Goal: Contribute content: Add original content to the website for others to see

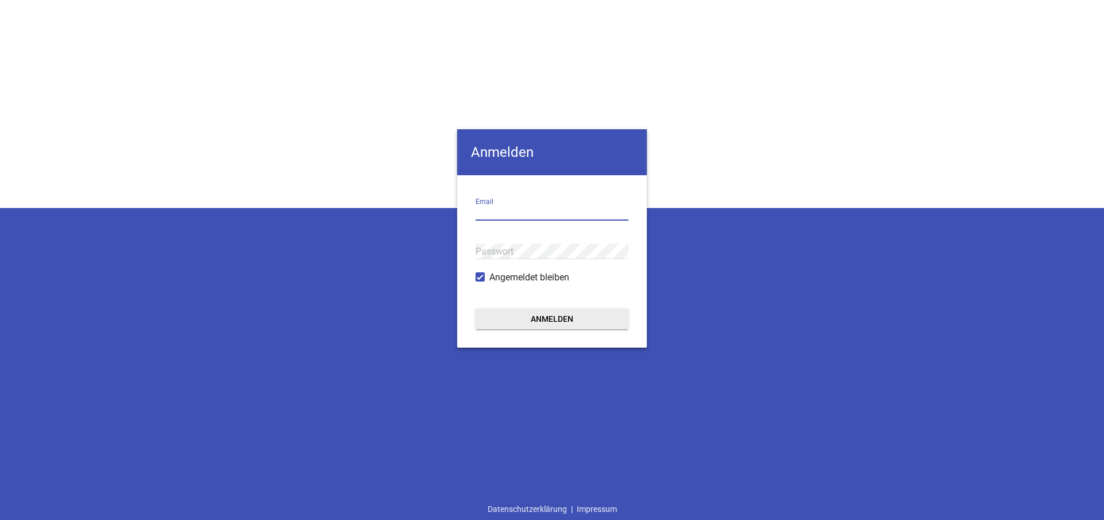
type input "[EMAIL_ADDRESS][DOMAIN_NAME]"
click at [436, 243] on div "Anmelden sebald@sports-comm.de Email Passwort Angemeldet bleiben Anmelden Daten…" at bounding box center [552, 260] width 1104 height 520
click at [451, 245] on div "Anmelden sebald@sports-comm.de Email Passwort Angemeldet bleiben Anmelden Daten…" at bounding box center [552, 260] width 1104 height 520
click at [527, 323] on button "Anmelden" at bounding box center [552, 319] width 153 height 21
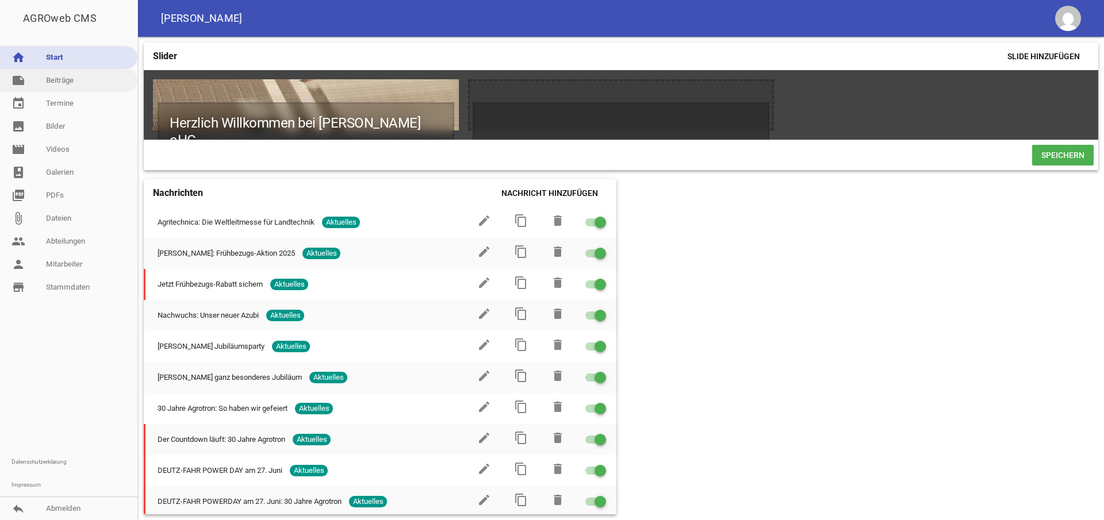
click at [62, 79] on link "note Beiträge" at bounding box center [68, 80] width 137 height 23
click at [70, 83] on link "note Beiträge" at bounding box center [68, 80] width 137 height 23
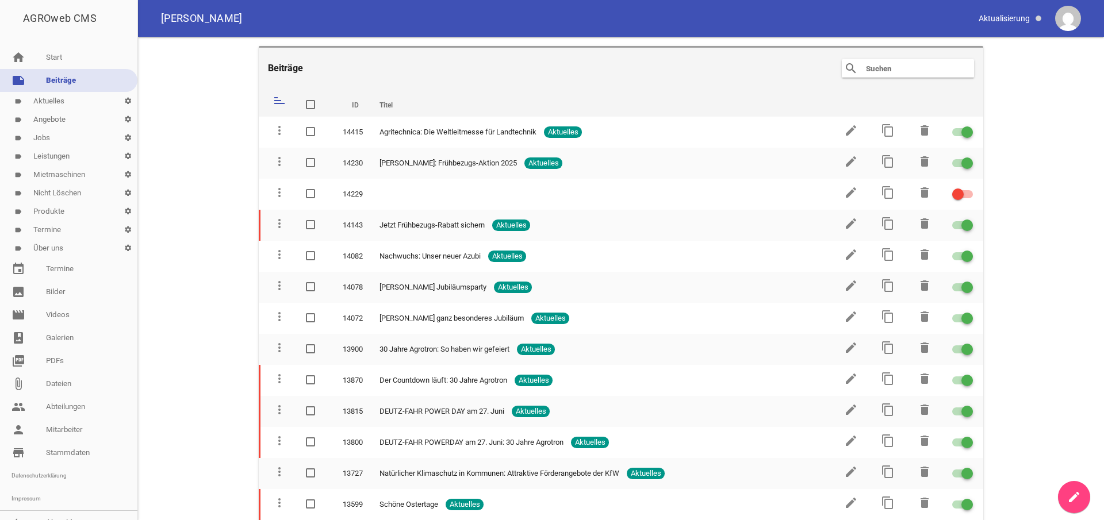
click at [69, 83] on link "note Beiträge" at bounding box center [68, 80] width 137 height 23
click at [1072, 499] on icon "create" at bounding box center [1074, 498] width 14 height 14
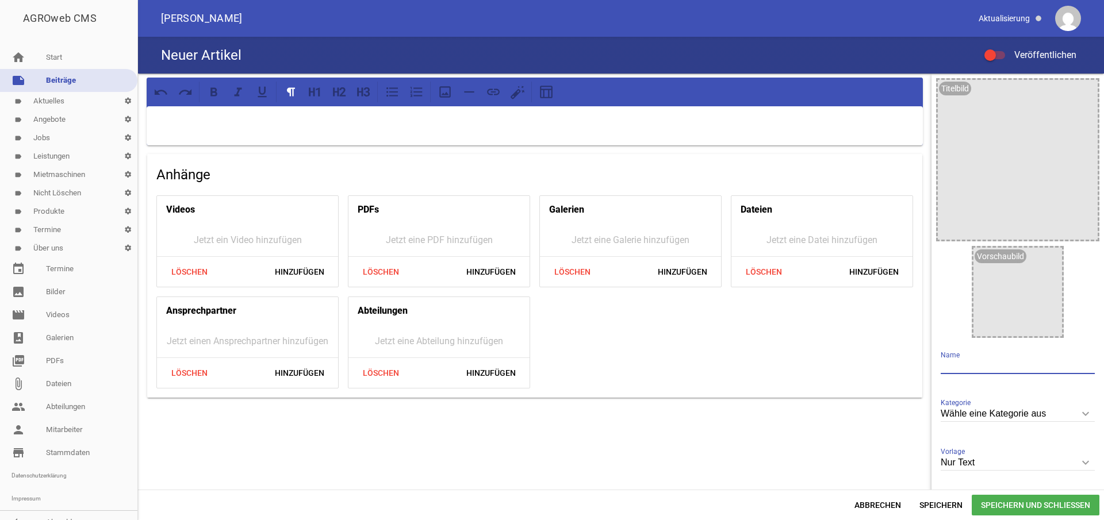
click at [948, 365] on input "text" at bounding box center [1018, 367] width 154 height 16
type input "Aktuell keine Erreichbarkeit"
click at [1010, 414] on input "Wähle eine Kategorie aus" at bounding box center [1018, 415] width 154 height 16
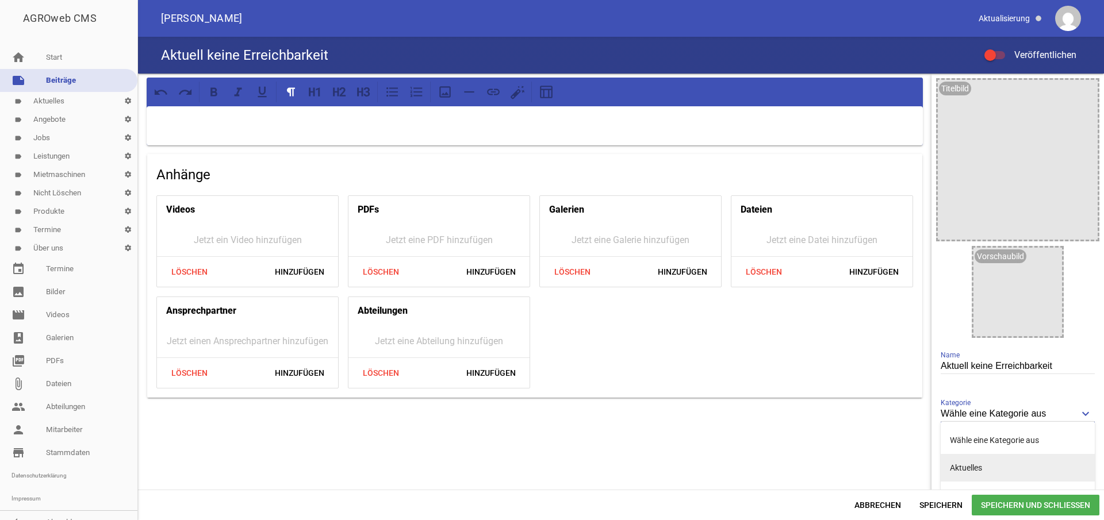
click at [998, 466] on li "Aktuelles" at bounding box center [1018, 468] width 154 height 28
type input "Aktuelles"
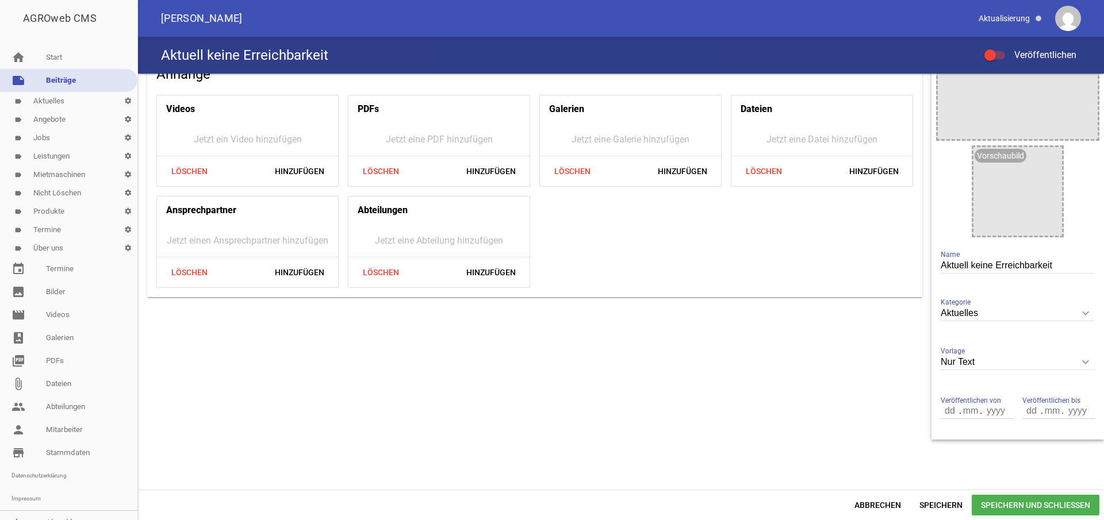
scroll to position [101, 0]
click at [941, 411] on input "number" at bounding box center [951, 411] width 20 height 15
type input "13"
type input "0"
type input "10"
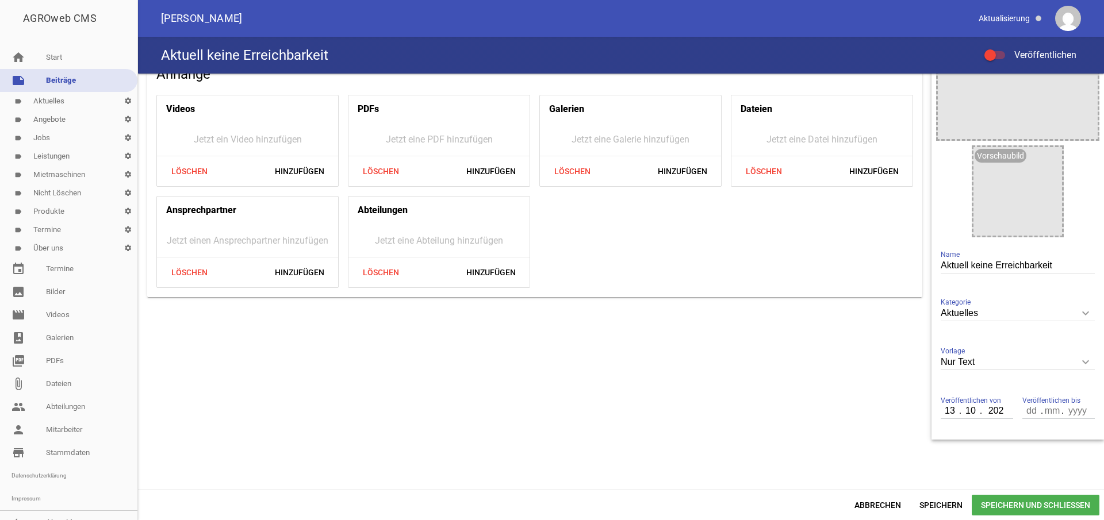
type input "2025"
type input "14"
type input "10"
type input "2025"
click at [938, 502] on span "Speichern" at bounding box center [941, 505] width 62 height 21
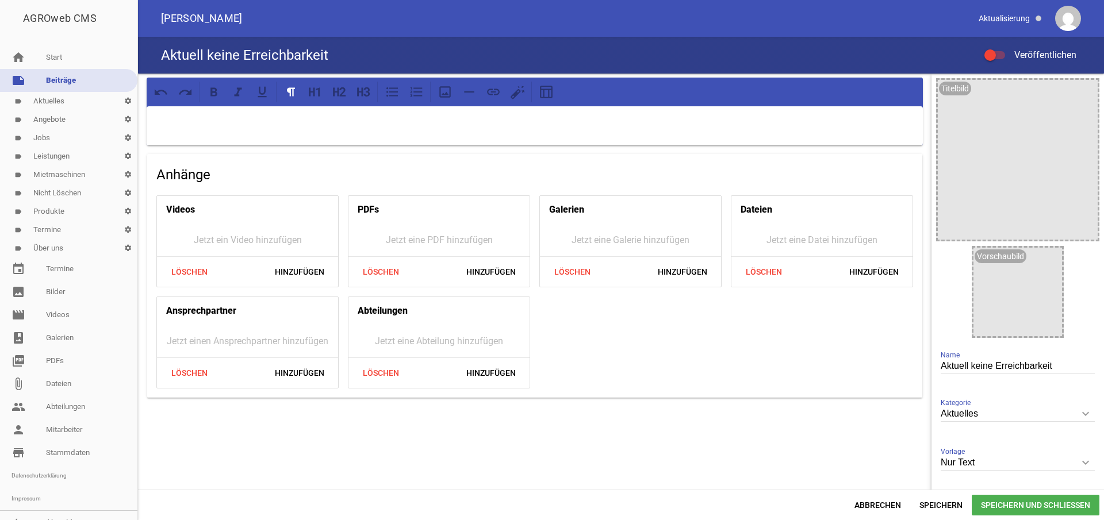
scroll to position [0, 0]
click at [1051, 368] on input "Aktuell keine Erreichbarkeit" at bounding box center [1018, 367] width 154 height 16
type input "Aktuell keine Erreichbarkeit unserer Firma"
click at [390, 121] on p at bounding box center [535, 121] width 760 height 14
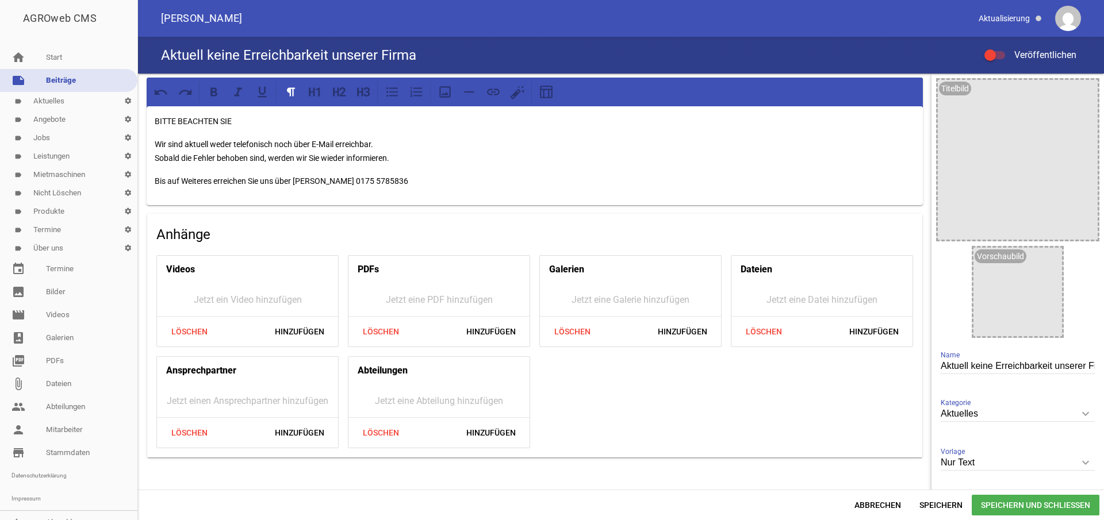
click at [257, 121] on p "BITTE BEACHTEN SIE" at bounding box center [535, 121] width 760 height 14
drag, startPoint x: 155, startPoint y: 120, endPoint x: 265, endPoint y: 116, distance: 110.5
click at [265, 116] on p "BITTE BEACHTEN SIE" at bounding box center [535, 121] width 760 height 14
drag, startPoint x: 156, startPoint y: 121, endPoint x: 259, endPoint y: 120, distance: 102.4
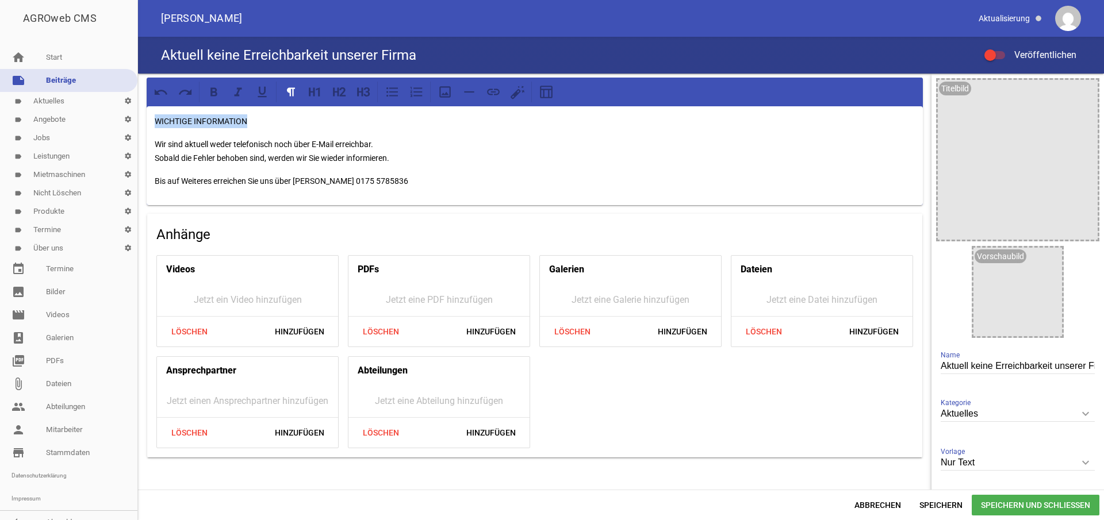
click at [259, 120] on p "WICHTIGE INFORMATION" at bounding box center [535, 121] width 760 height 14
click at [212, 91] on icon at bounding box center [213, 91] width 7 height 9
click at [313, 91] on icon at bounding box center [312, 91] width 6 height 9
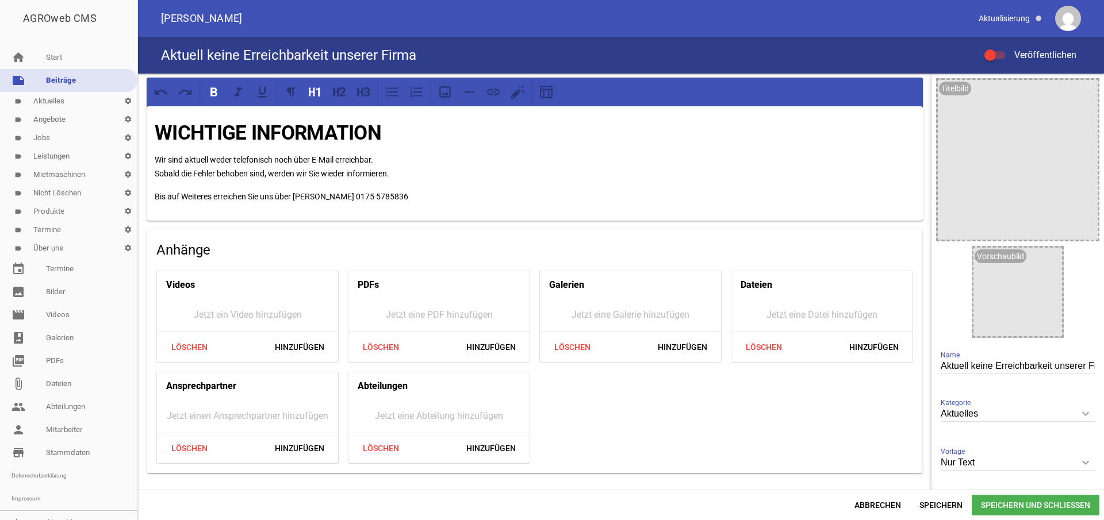
click at [412, 158] on p "Wir sind aktuell weder telefonisch noch über E-Mail erreichbar. Sobald die Fehl…" at bounding box center [535, 167] width 760 height 28
click at [155, 158] on p "Wir sind aktuell weder telefonisch noch über E-Mail erreichbar. Sobald die Fehl…" at bounding box center [535, 167] width 760 height 28
drag, startPoint x: 188, startPoint y: 172, endPoint x: 403, endPoint y: 154, distance: 215.8
click at [189, 172] on p "Aufgrund einer Störung sind wir aktuell weder telefonisch noch über E-Mail erre…" at bounding box center [535, 167] width 760 height 28
click at [387, 196] on p "Bis auf Weiteres erreichen Sie uns über Florian Schreiber 0175 5785836" at bounding box center [535, 197] width 760 height 14
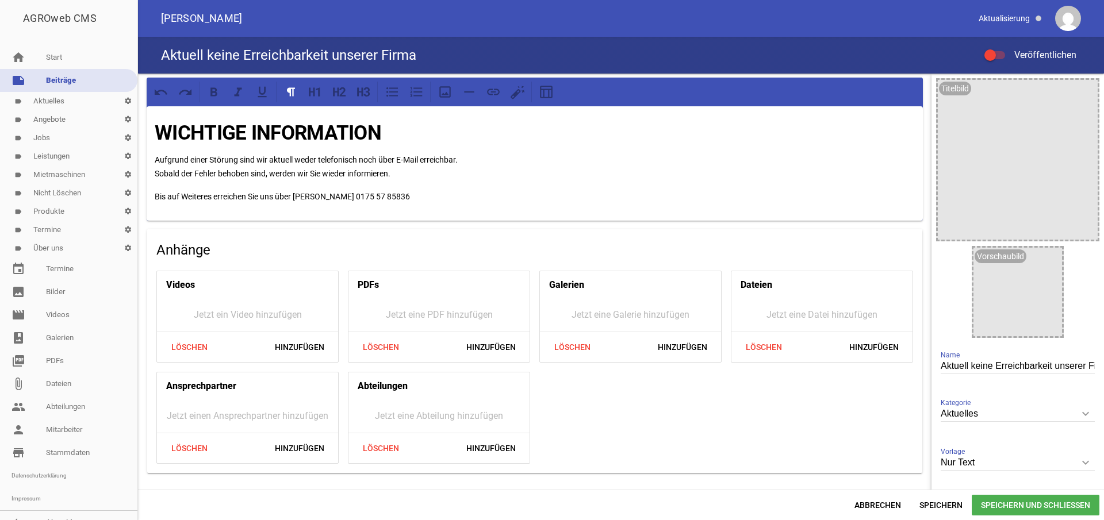
click at [400, 195] on p "Bis auf Weiteres erreichen Sie uns über Florian Schreiber 0175 57 85836" at bounding box center [535, 197] width 760 height 14
click at [411, 193] on p "Bis auf Weiteres erreichen Sie uns über Florian Schreiber 0175 57 85 836" at bounding box center [535, 197] width 760 height 14
click at [458, 191] on p "Bis auf Weiteres erreichen Sie uns über Florian Schreiber 0175 57 85 83 6" at bounding box center [535, 197] width 760 height 14
click at [420, 190] on p "Bis auf Weiteres erreichen Sie uns über Florian Schreiber 0175 57 85 83 6" at bounding box center [535, 197] width 760 height 14
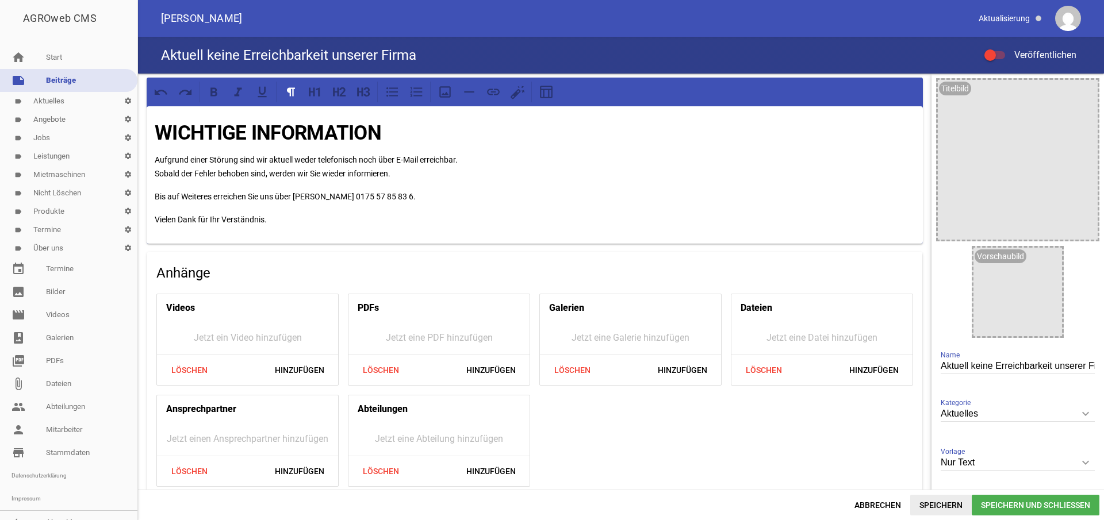
click at [943, 503] on span "Speichern" at bounding box center [941, 505] width 62 height 21
click at [261, 173] on p "Aufgrund einer Störung sind wir aktuell weder telefonisch noch über E-Mail erre…" at bounding box center [535, 167] width 760 height 28
click at [377, 183] on div "WICHTIGE INFORMATION Aufgrund einer Störung sind wir aktuell weder telefonisch …" at bounding box center [535, 174] width 776 height 137
click at [1069, 507] on span "Speichern und Schließen" at bounding box center [1036, 505] width 128 height 21
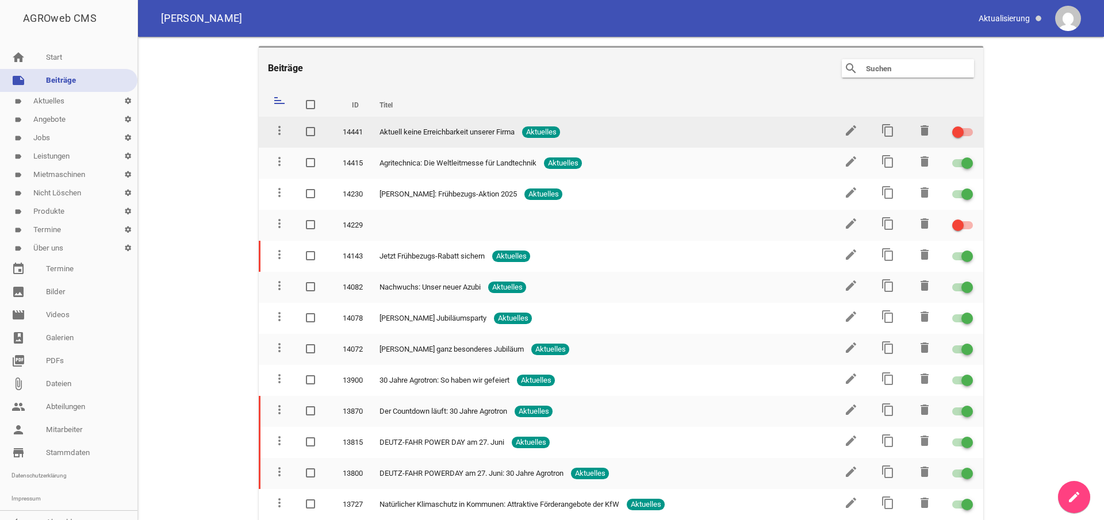
click at [956, 132] on span at bounding box center [958, 132] width 5 height 5
click at [970, 125] on input "checkbox" at bounding box center [970, 125] width 0 height 0
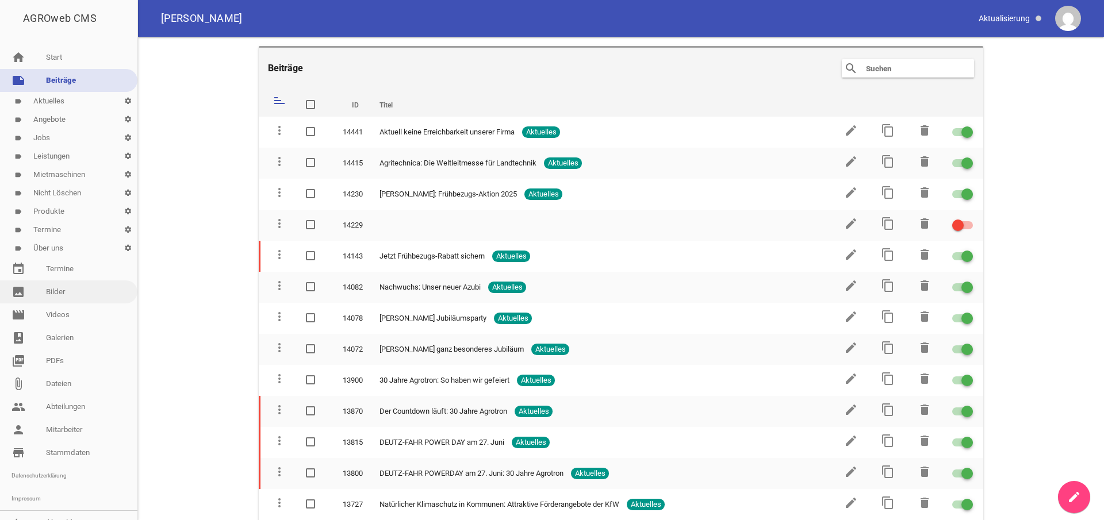
click at [53, 291] on link "image Bilder" at bounding box center [68, 292] width 137 height 23
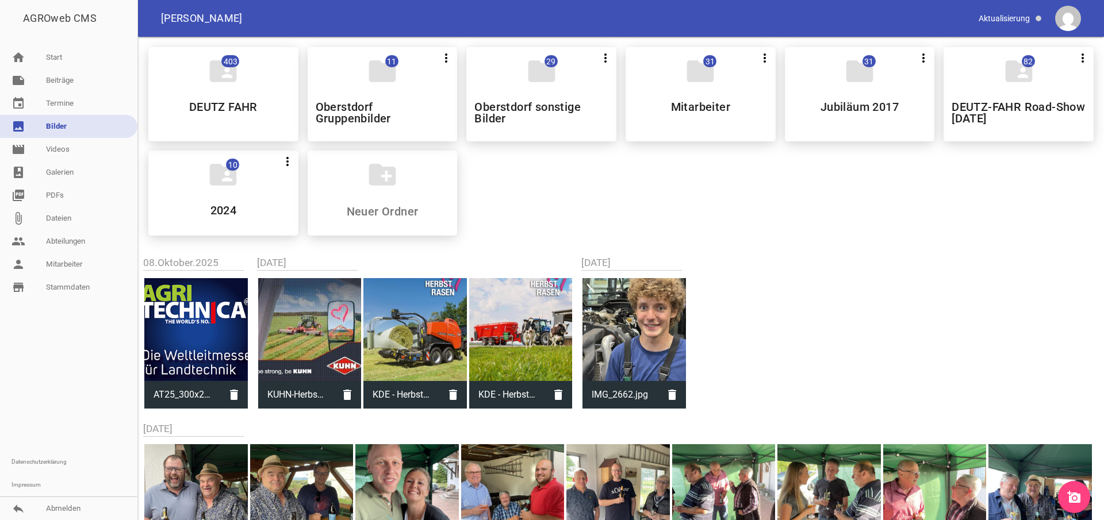
click at [1074, 494] on icon "add_a_photo" at bounding box center [1074, 498] width 14 height 14
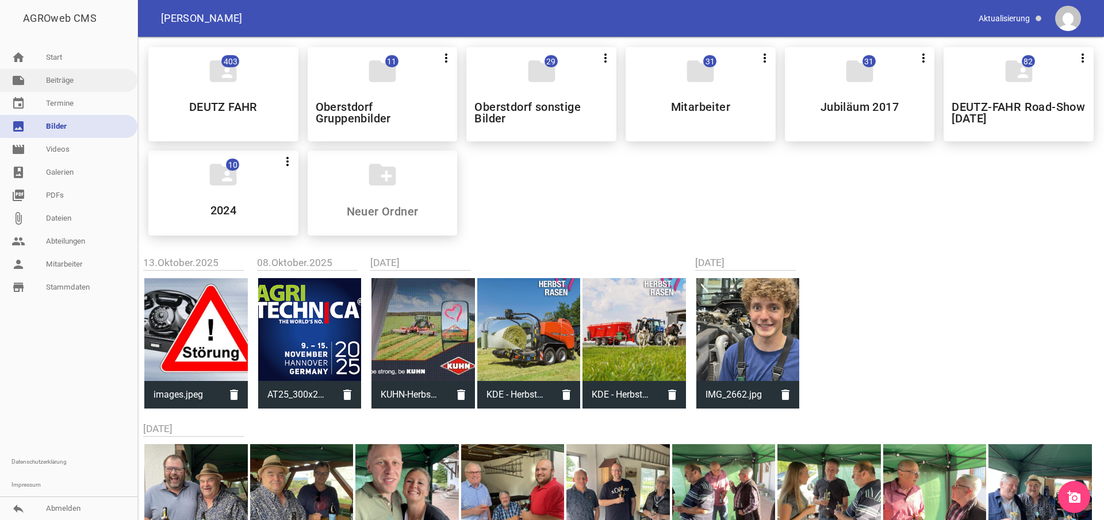
click at [61, 85] on link "note Beiträge" at bounding box center [68, 80] width 137 height 23
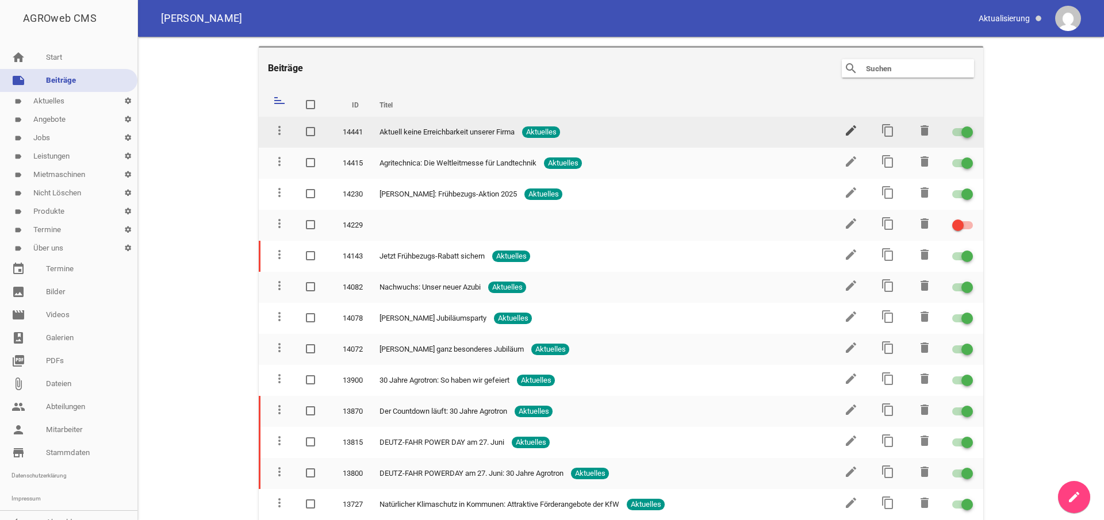
click at [844, 133] on icon "edit" at bounding box center [851, 131] width 14 height 14
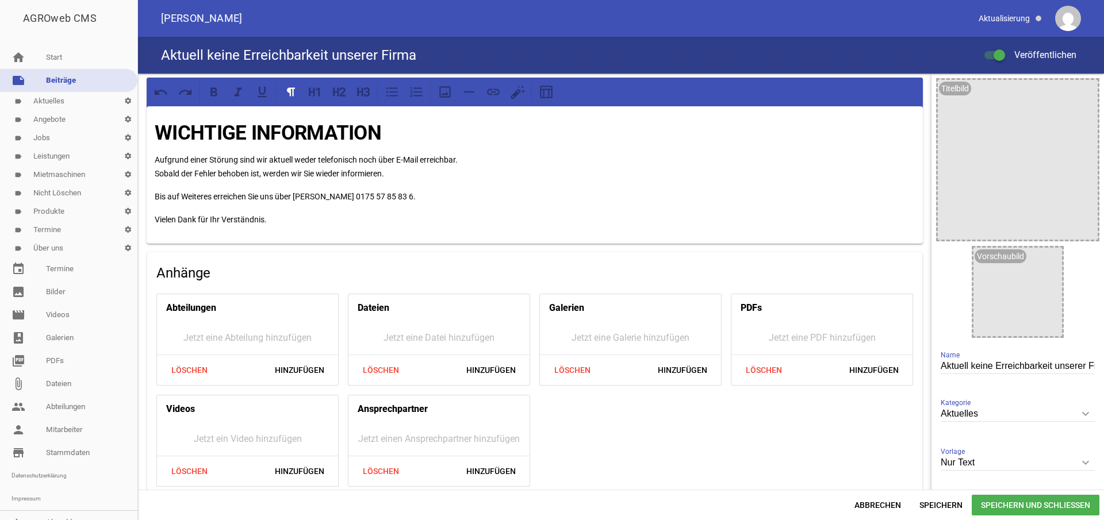
click at [1078, 459] on icon "keyboard_arrow_down" at bounding box center [1086, 463] width 18 height 18
click at [1078, 459] on input "Nur Text" at bounding box center [1018, 463] width 154 height 16
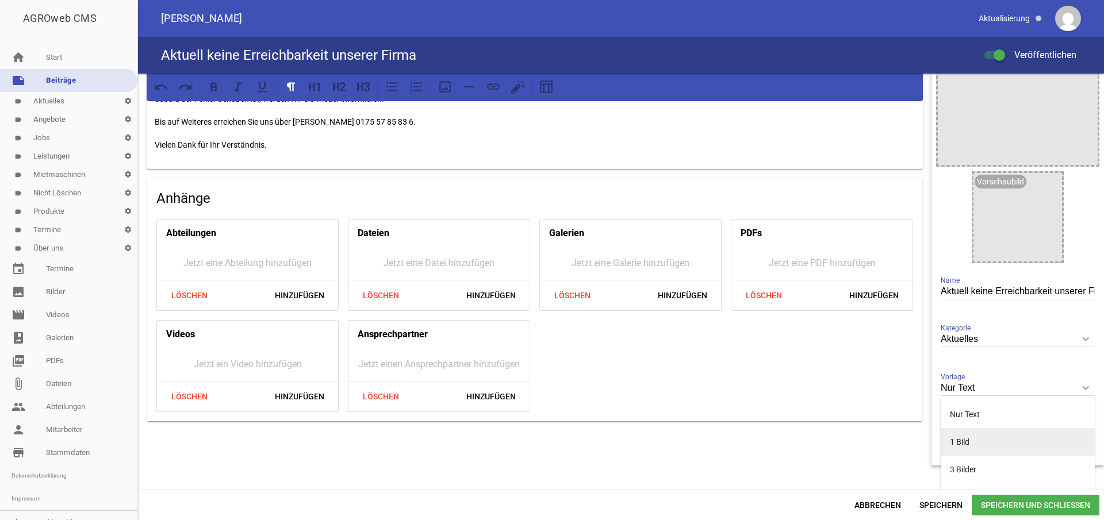
click at [988, 441] on li "1 Bild" at bounding box center [1018, 442] width 154 height 28
type input "1 Bild"
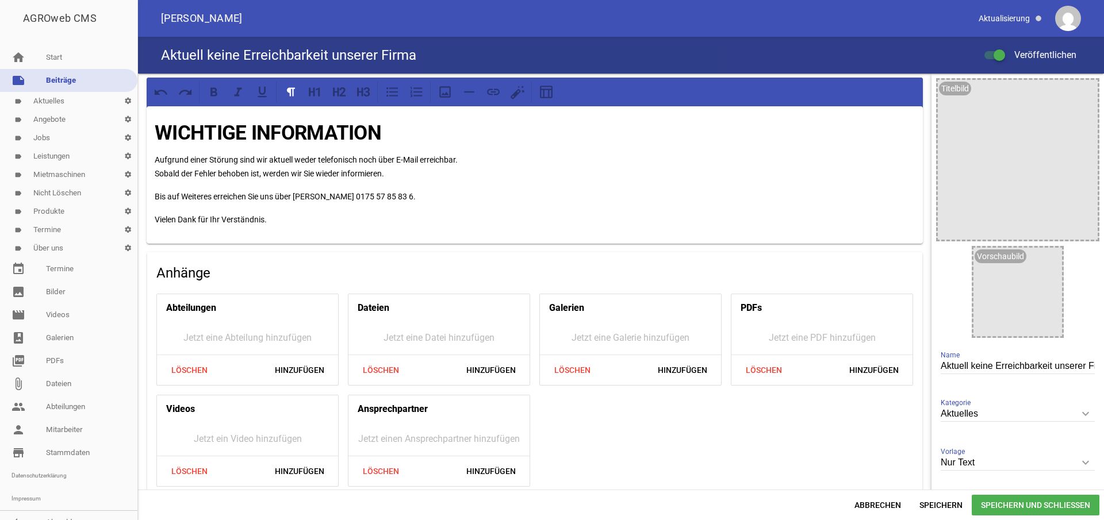
click at [980, 462] on input "Nur Text" at bounding box center [1018, 463] width 154 height 16
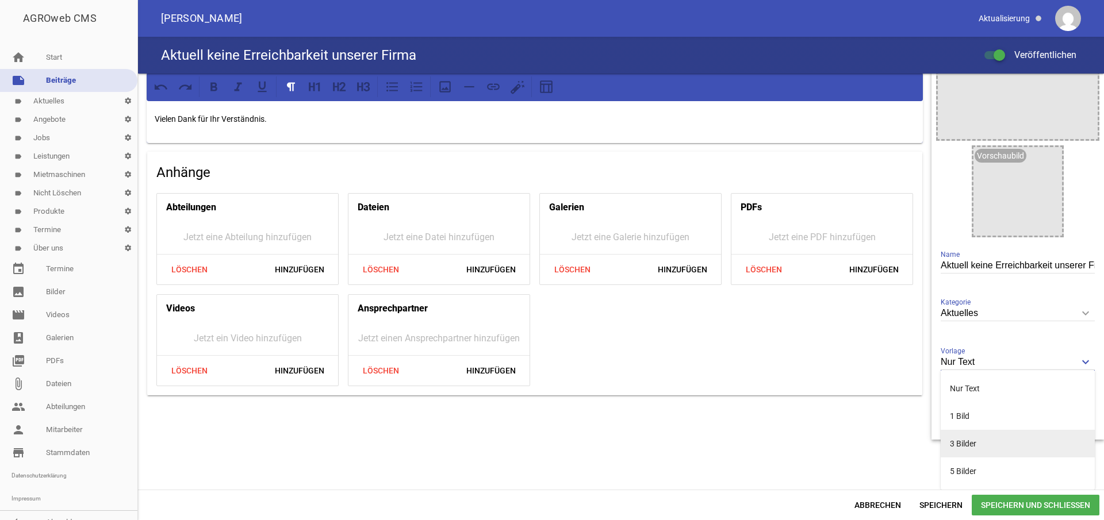
scroll to position [101, 0]
drag, startPoint x: 956, startPoint y: 413, endPoint x: 907, endPoint y: 493, distance: 94.0
click at [955, 414] on li "1 Bild" at bounding box center [1018, 417] width 154 height 28
type input "1 Bild"
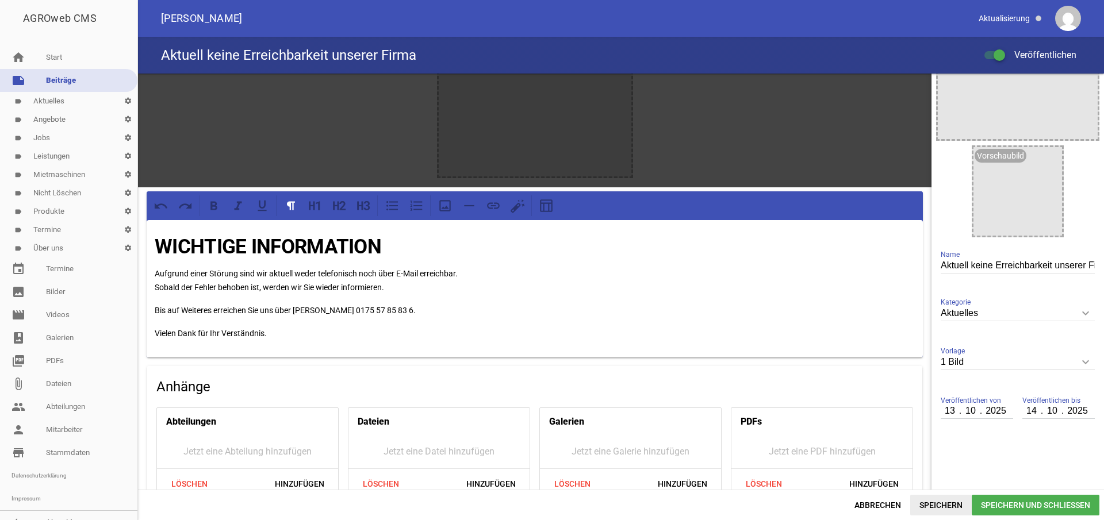
click at [933, 506] on span "Speichern" at bounding box center [941, 505] width 62 height 21
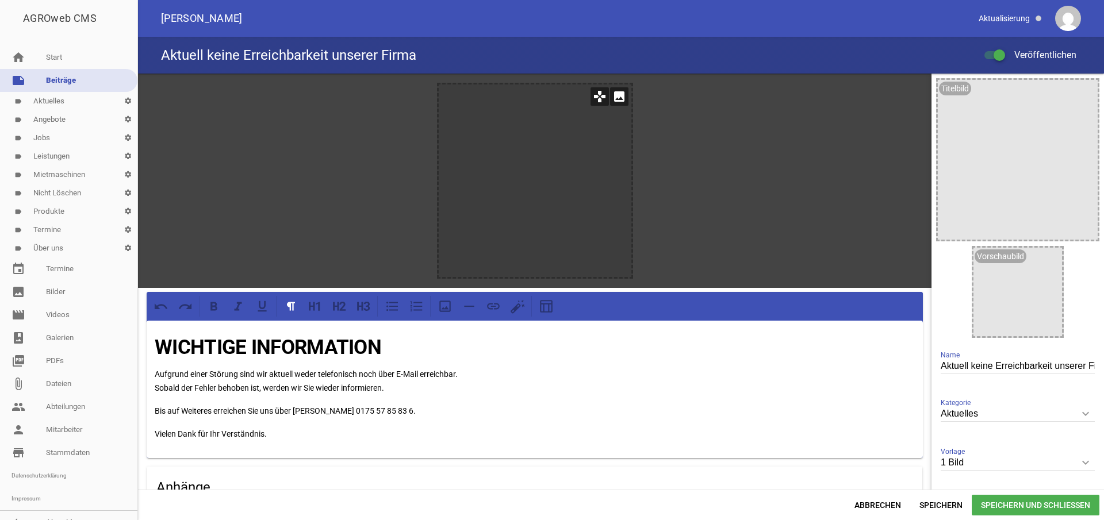
scroll to position [0, 0]
click at [613, 97] on icon "image" at bounding box center [619, 96] width 18 height 18
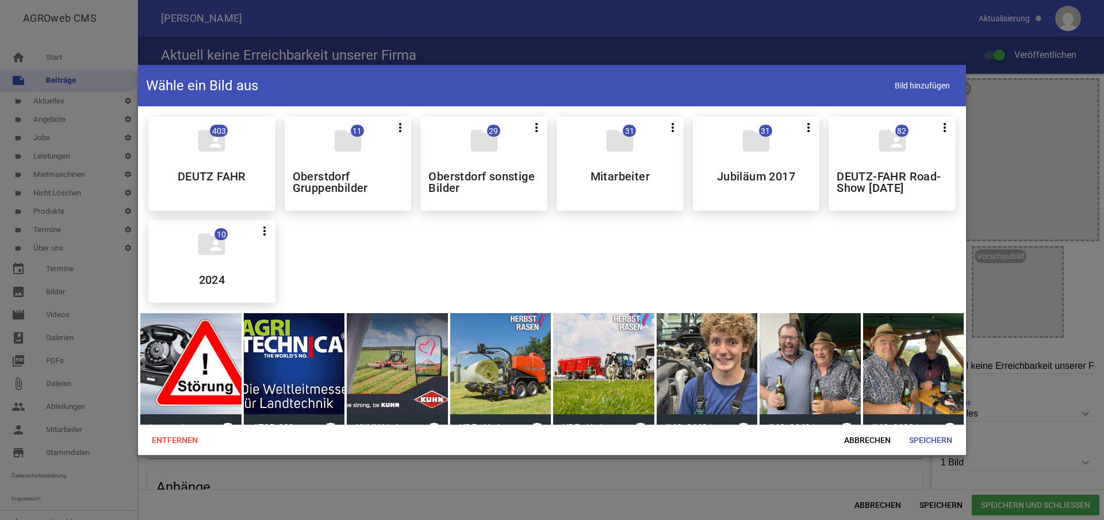
click at [189, 313] on div at bounding box center [190, 363] width 101 height 101
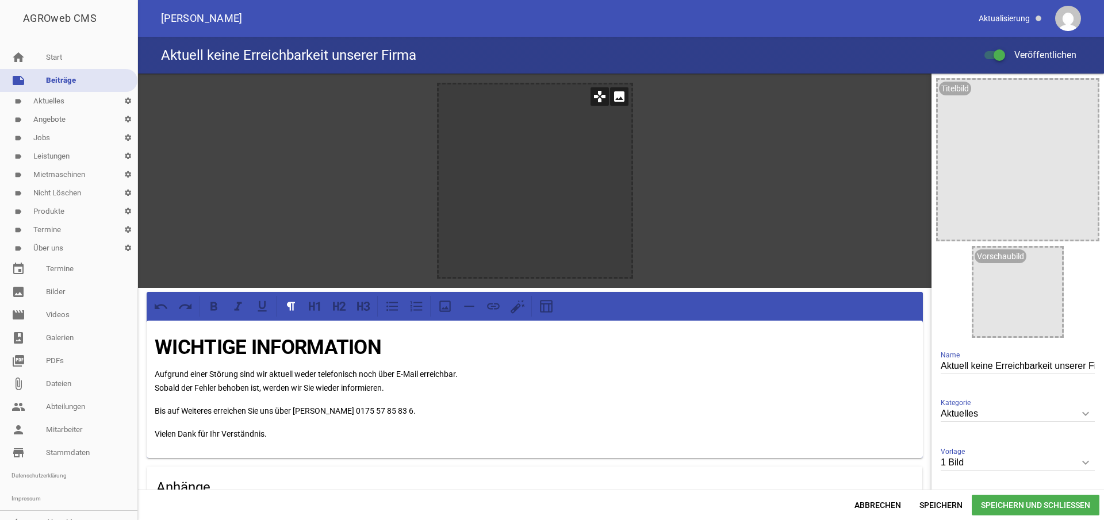
click at [617, 95] on icon "image" at bounding box center [619, 96] width 18 height 18
click at [617, 96] on icon "image" at bounding box center [619, 96] width 18 height 18
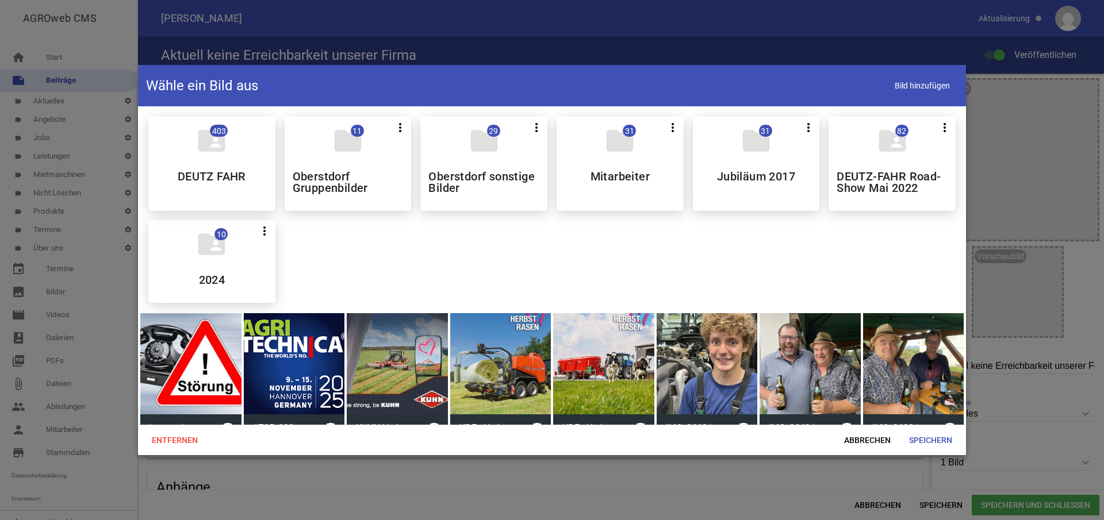
click at [189, 313] on div at bounding box center [190, 363] width 101 height 101
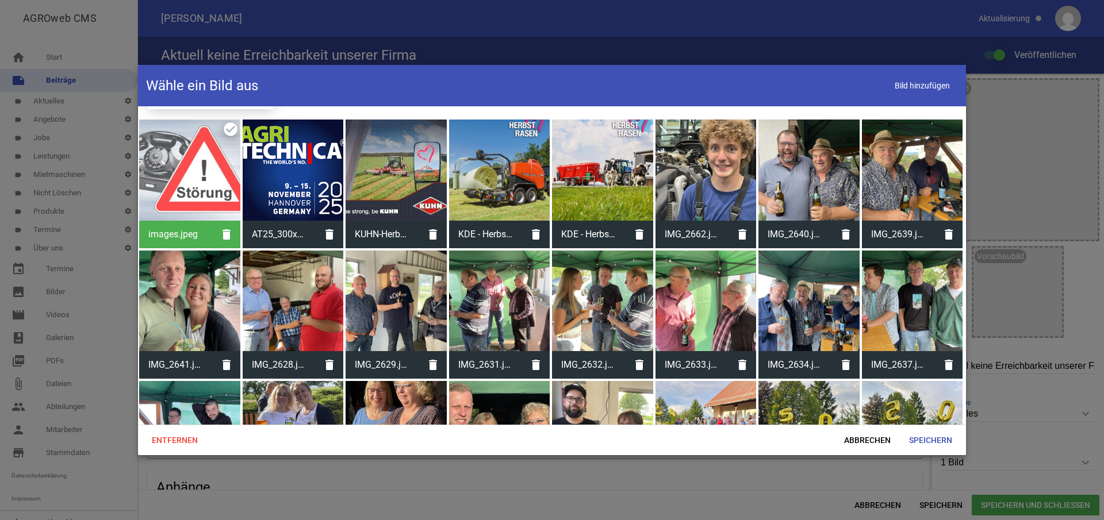
scroll to position [195, 1]
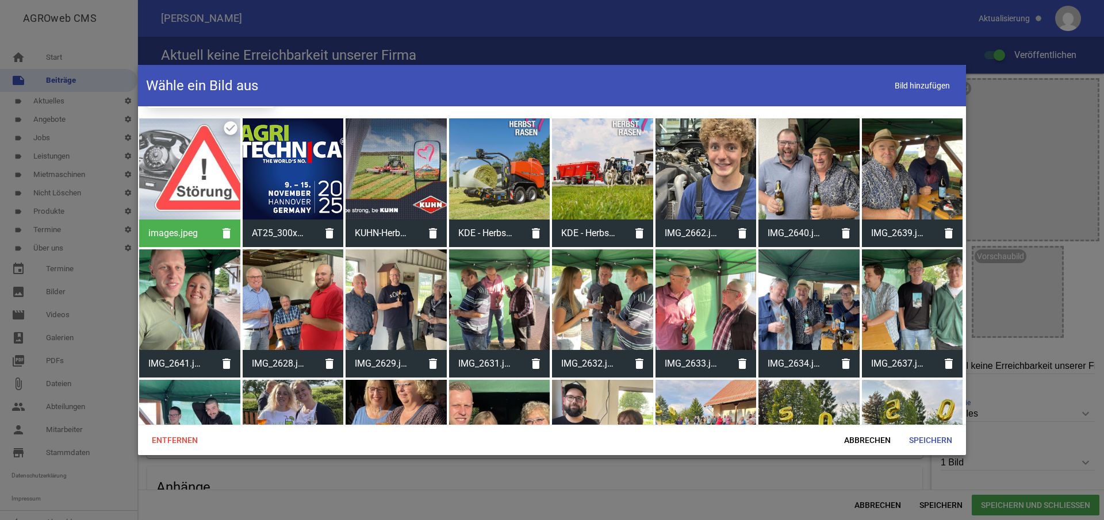
click at [228, 129] on div "images.jpeg delete" at bounding box center [189, 182] width 101 height 129
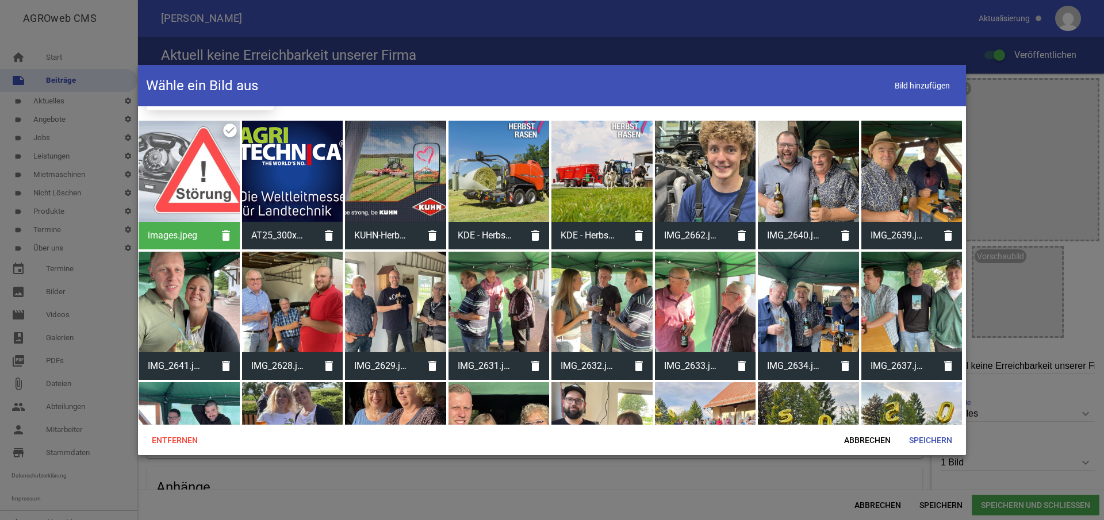
scroll to position [190, 2]
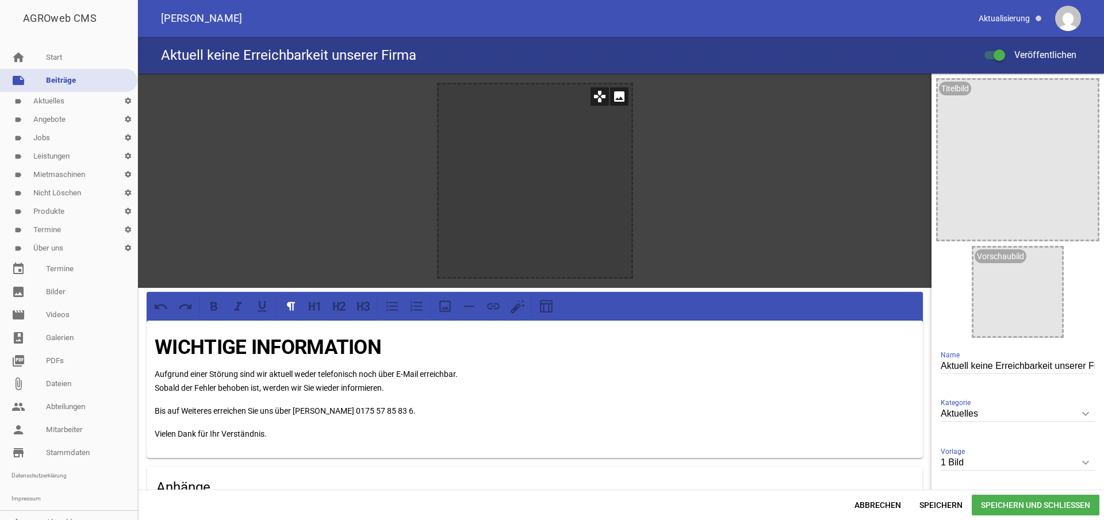
scroll to position [0, 1]
click at [618, 94] on icon "image" at bounding box center [619, 96] width 18 height 18
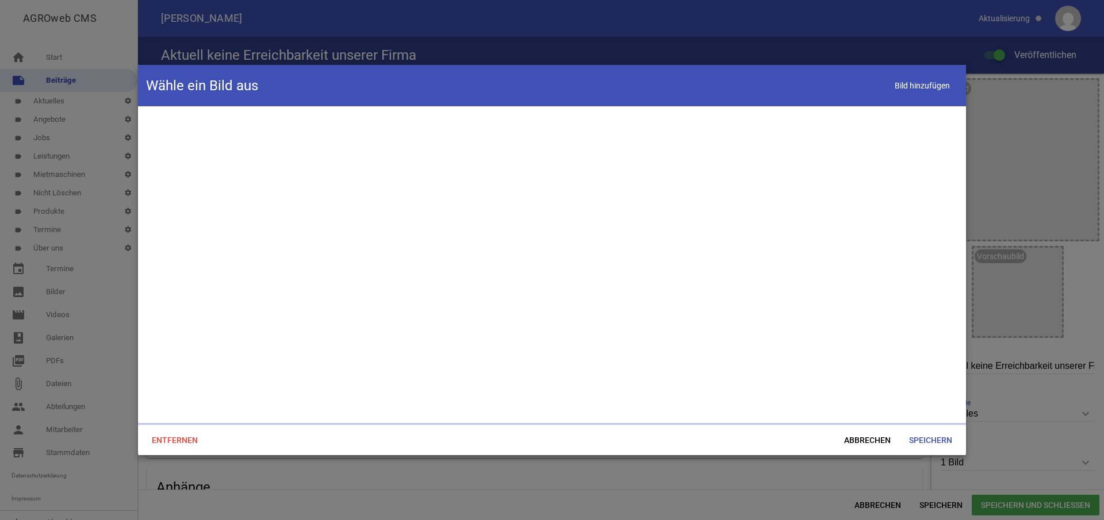
scroll to position [0, 0]
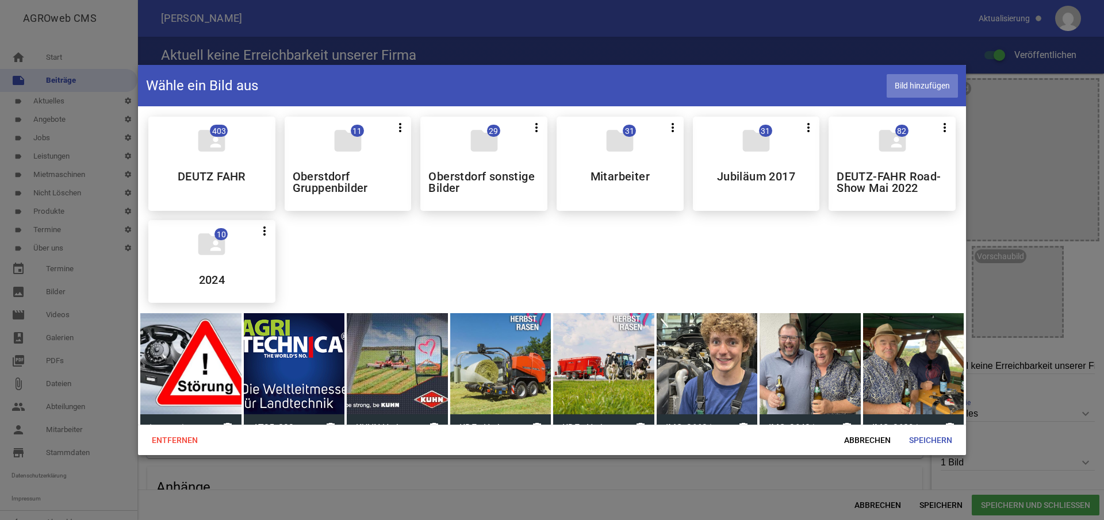
click at [921, 83] on span "Bild hinzufügen" at bounding box center [922, 86] width 71 height 24
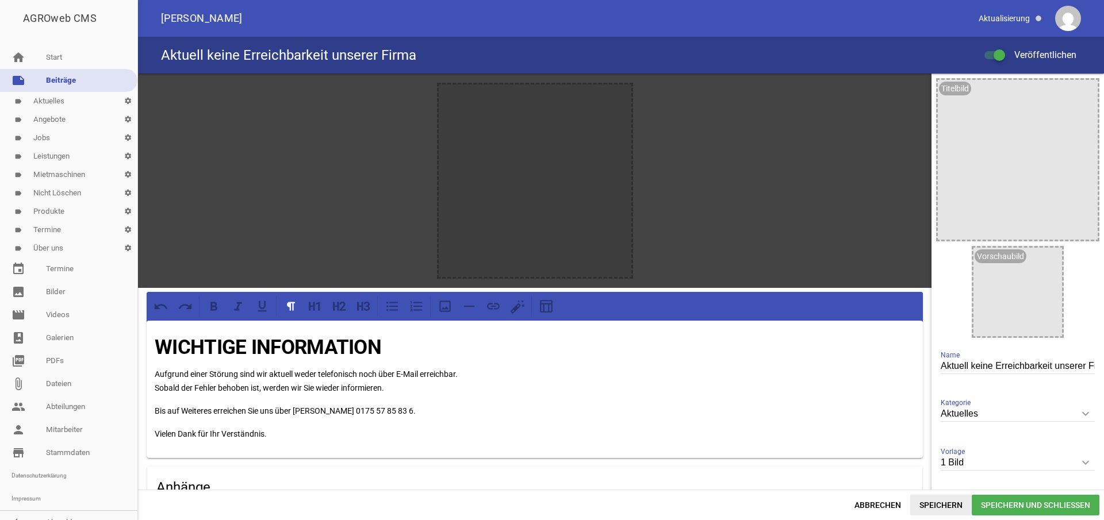
click at [950, 504] on span "Speichern" at bounding box center [941, 505] width 62 height 21
click at [620, 97] on icon "image" at bounding box center [619, 96] width 18 height 18
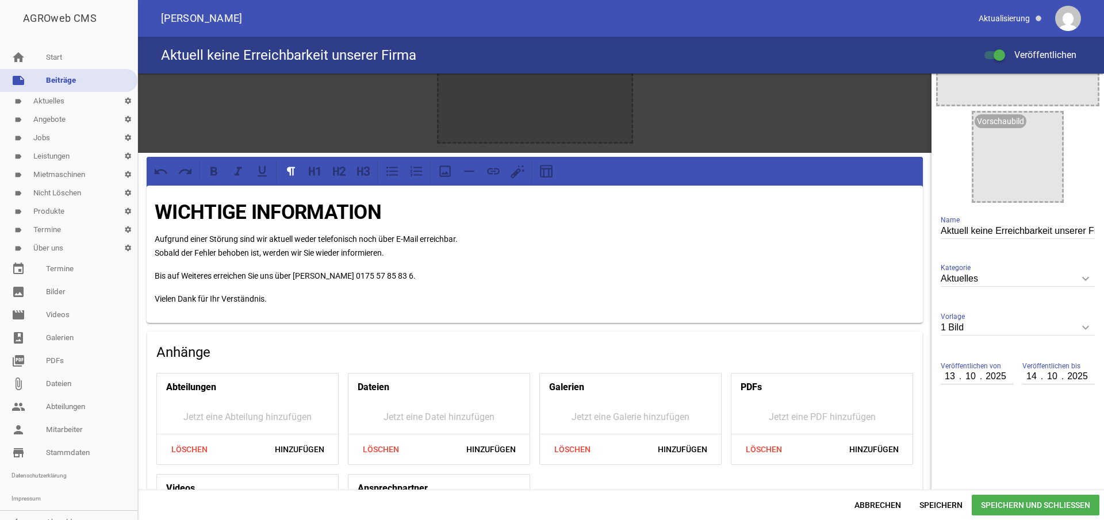
scroll to position [1, 0]
click at [1023, 503] on span "Speichern und Schließen" at bounding box center [1036, 505] width 128 height 21
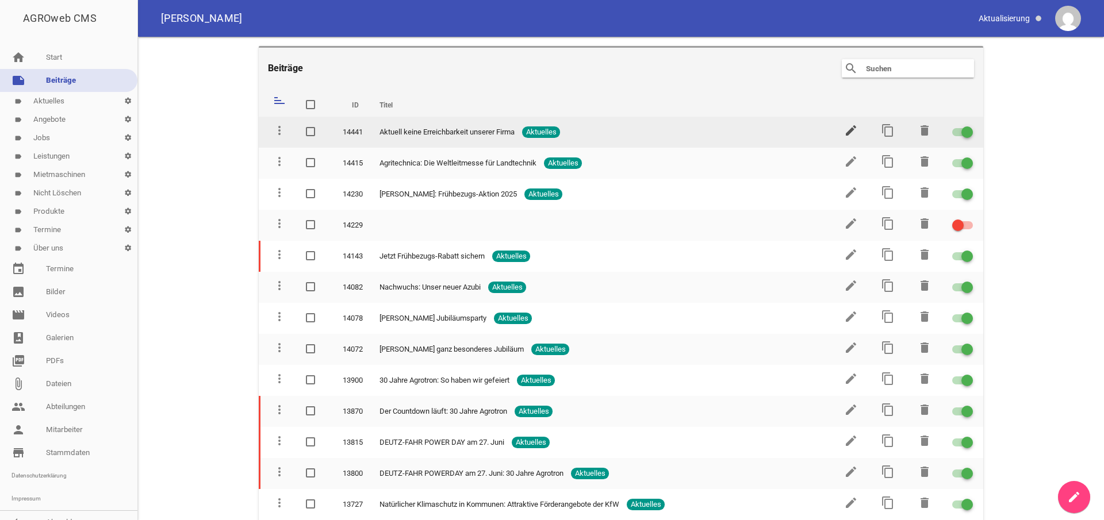
click at [848, 131] on icon "edit" at bounding box center [851, 131] width 14 height 14
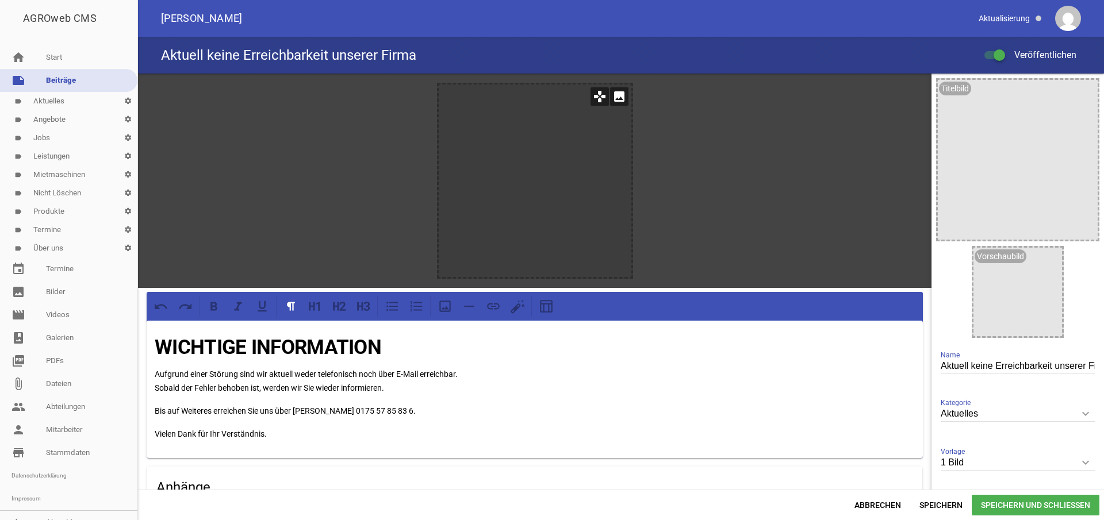
click at [613, 93] on icon "image" at bounding box center [619, 96] width 18 height 18
click at [54, 288] on link "image Bilder" at bounding box center [68, 292] width 137 height 23
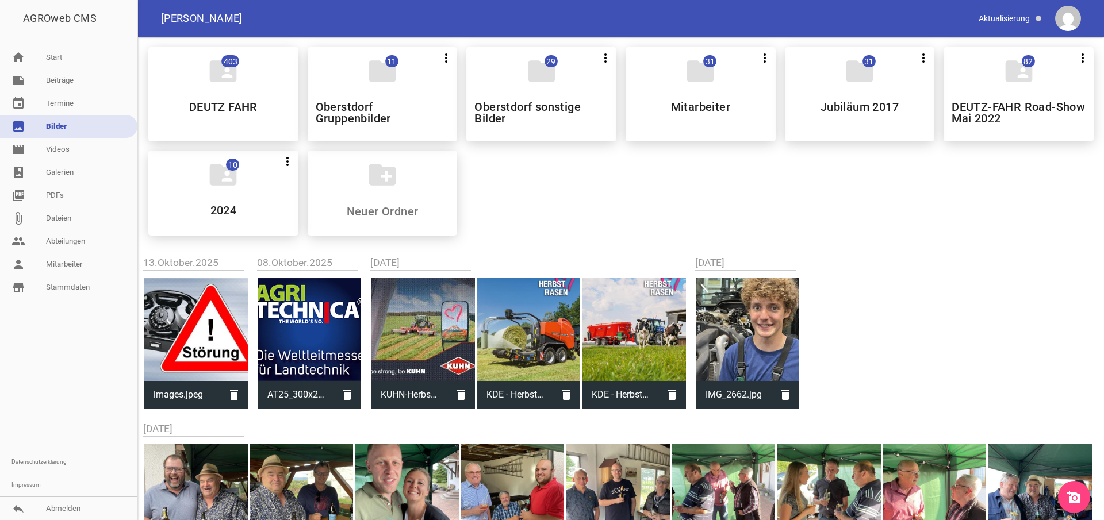
click at [1069, 495] on icon "add_a_photo" at bounding box center [1074, 498] width 14 height 14
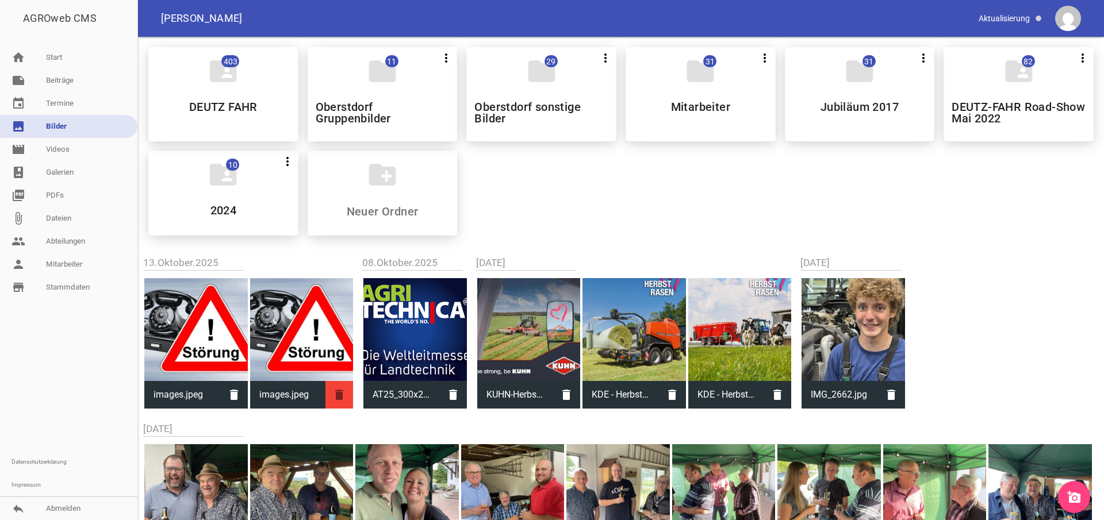
click at [343, 397] on icon "delete" at bounding box center [340, 395] width 28 height 28
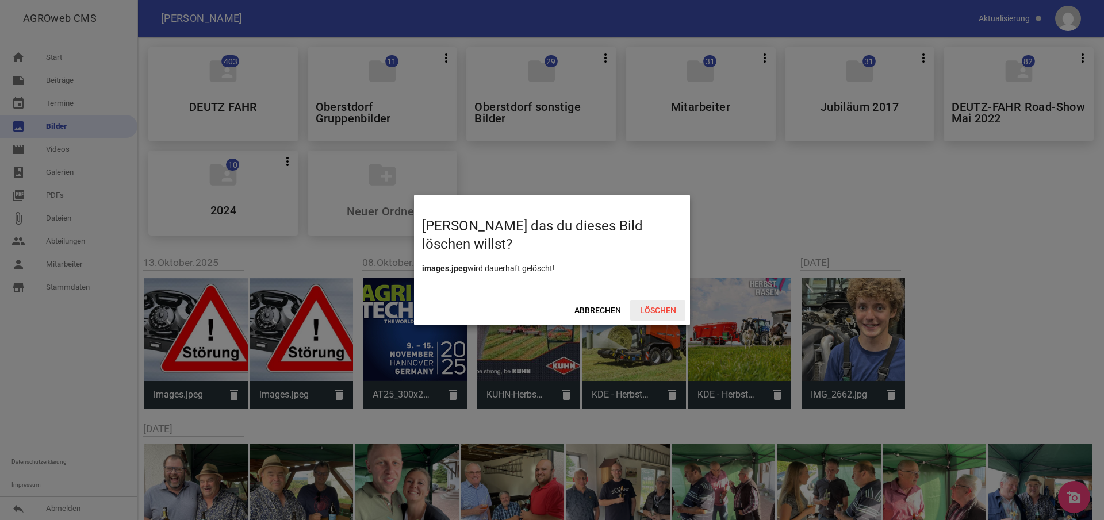
click at [654, 308] on span "Löschen" at bounding box center [657, 310] width 55 height 21
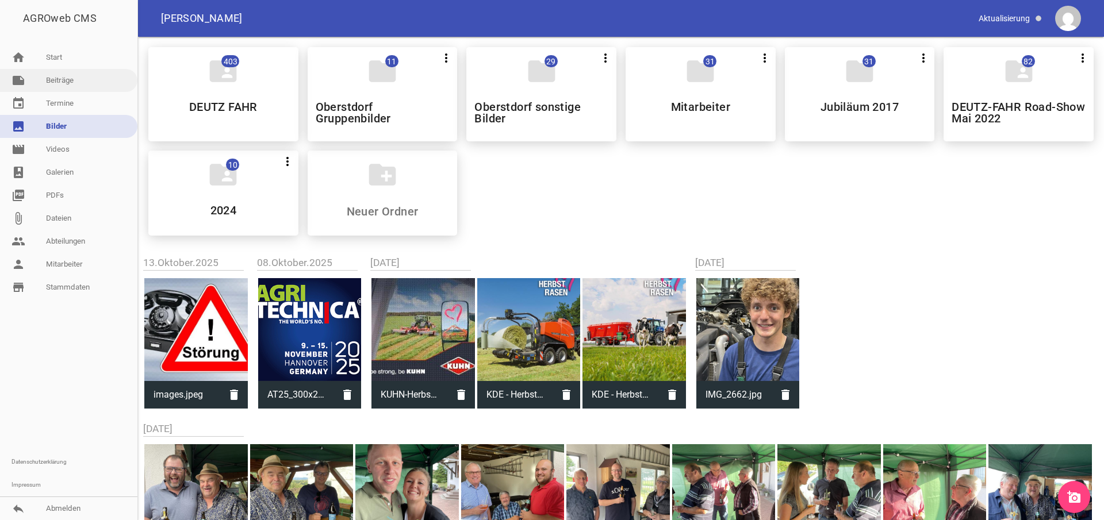
click at [79, 79] on link "note Beiträge" at bounding box center [68, 80] width 137 height 23
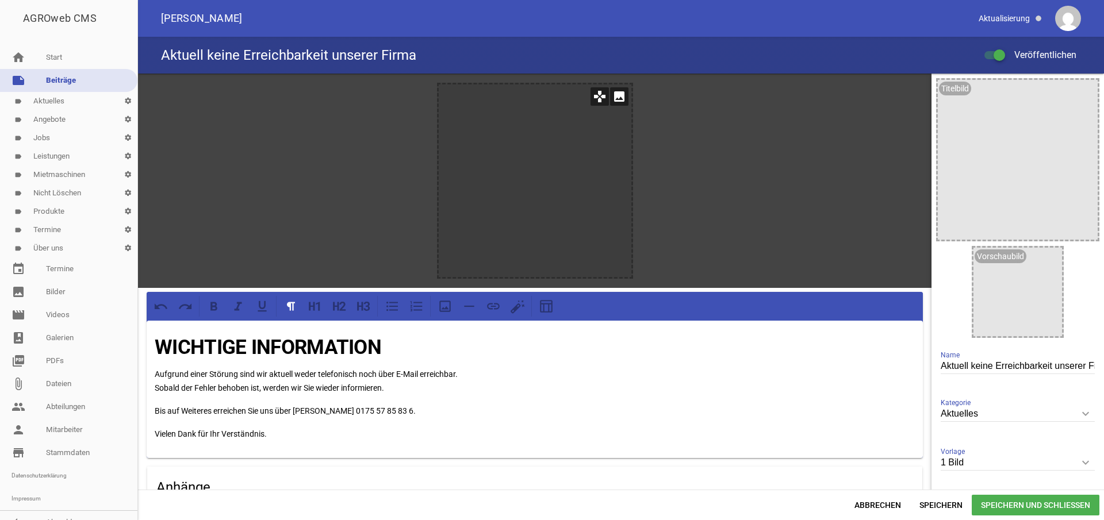
click at [613, 99] on icon "image" at bounding box center [619, 96] width 18 height 18
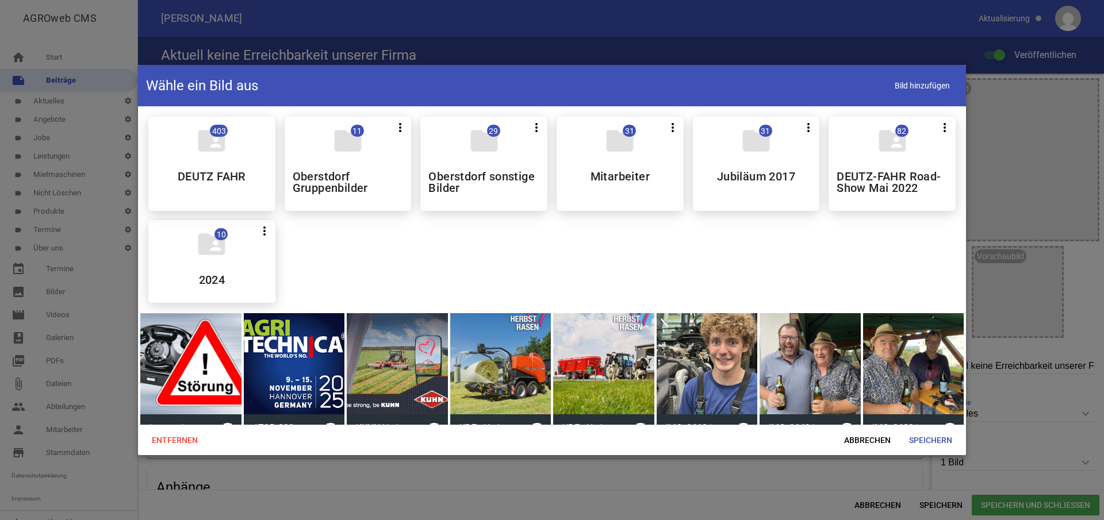
scroll to position [173, 9]
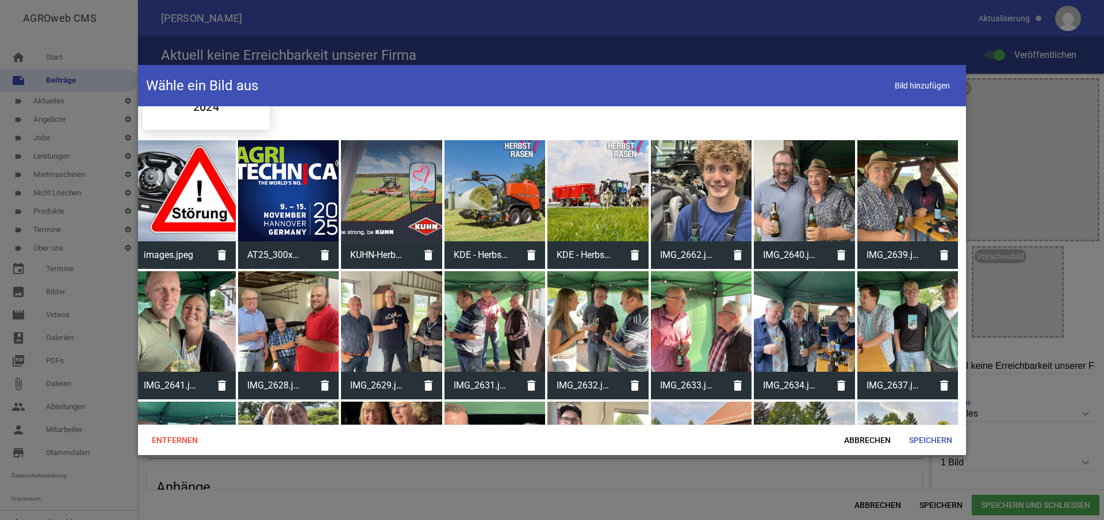
click at [185, 210] on div at bounding box center [185, 190] width 101 height 101
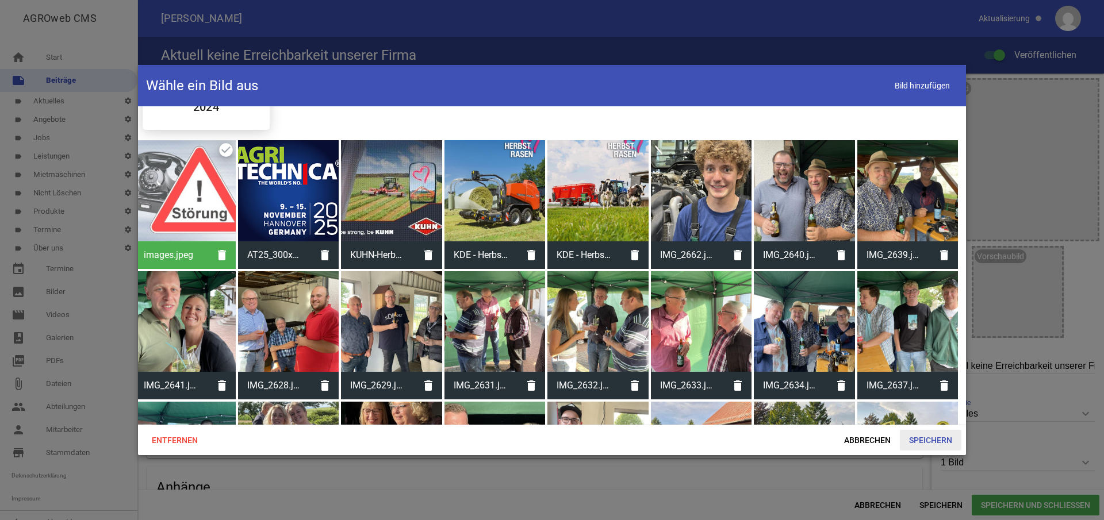
click at [920, 441] on span "Speichern" at bounding box center [931, 440] width 62 height 21
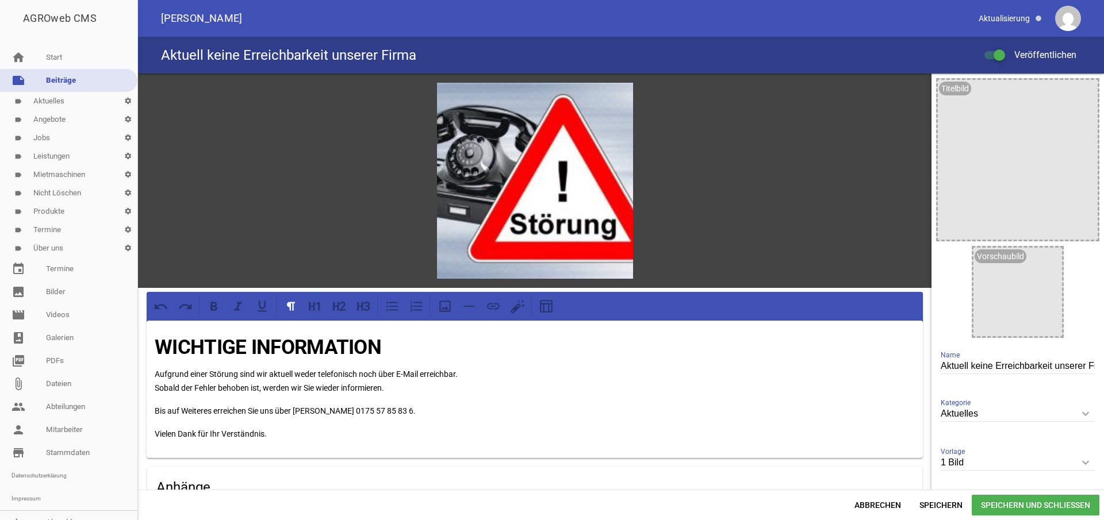
click at [920, 441] on div "games image WICHTIGE INFORMATION Aufgrund einer Störung sind wir aktuell weder …" at bounding box center [535, 395] width 794 height 642
click at [993, 513] on span "Speichern und Schließen" at bounding box center [1036, 505] width 128 height 21
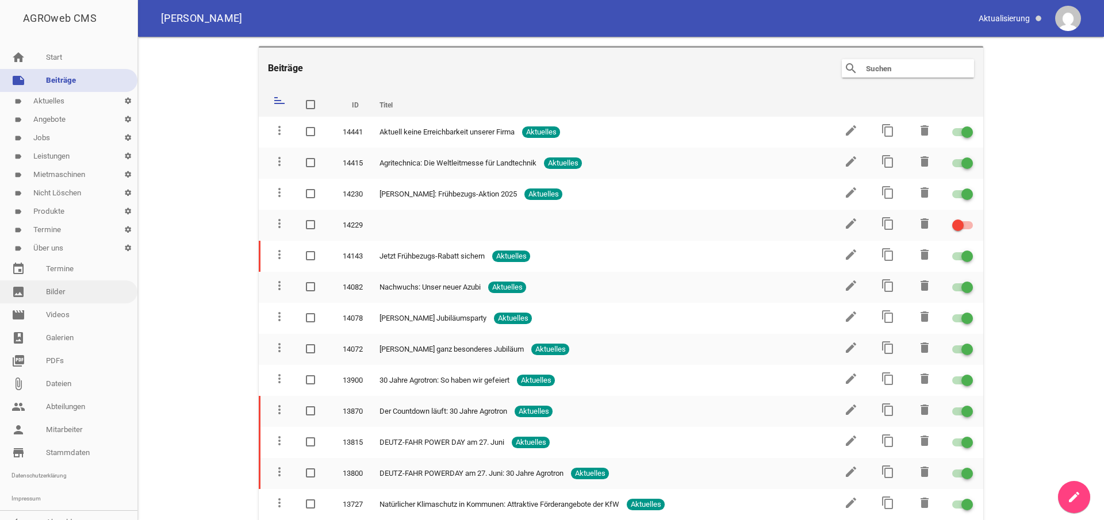
click at [58, 288] on link "image Bilder" at bounding box center [68, 292] width 137 height 23
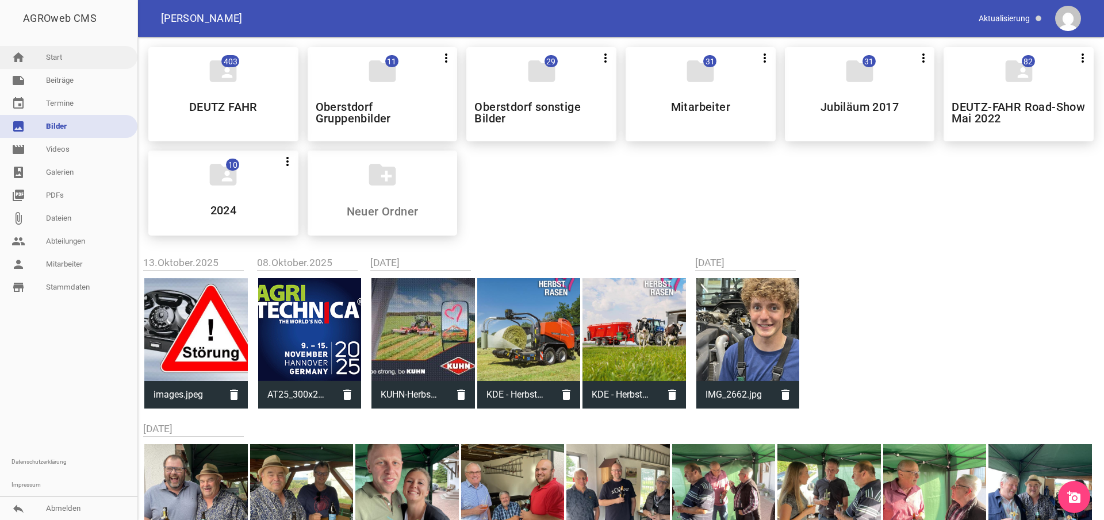
drag, startPoint x: 59, startPoint y: 55, endPoint x: 63, endPoint y: 68, distance: 14.4
click at [59, 55] on link "home Start" at bounding box center [68, 57] width 137 height 23
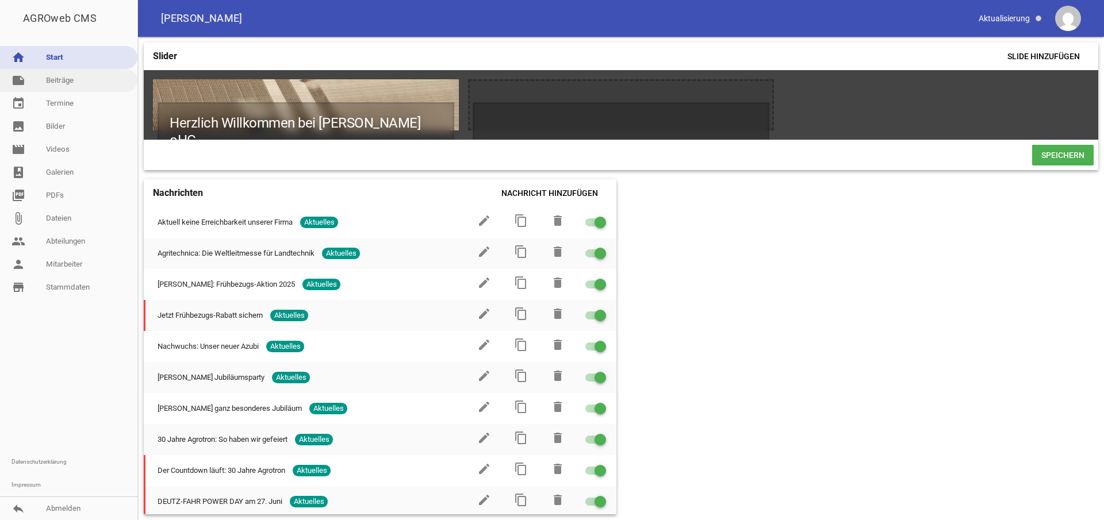
click at [66, 79] on link "note Beiträge" at bounding box center [68, 80] width 137 height 23
